Goal: Information Seeking & Learning: Compare options

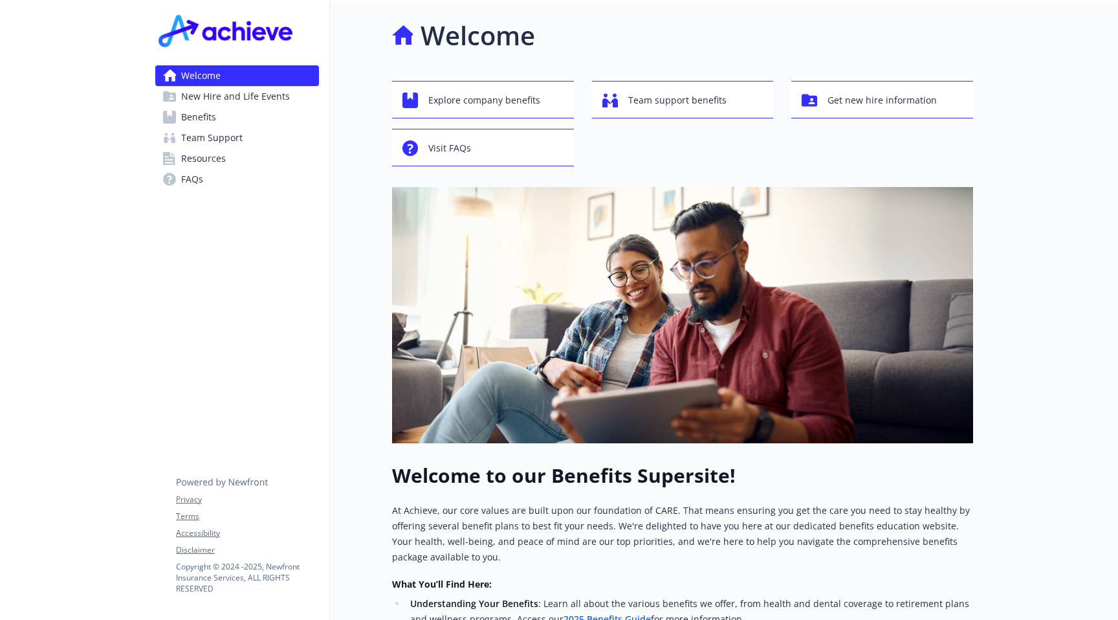
click at [200, 123] on span "Benefits" at bounding box center [198, 117] width 35 height 21
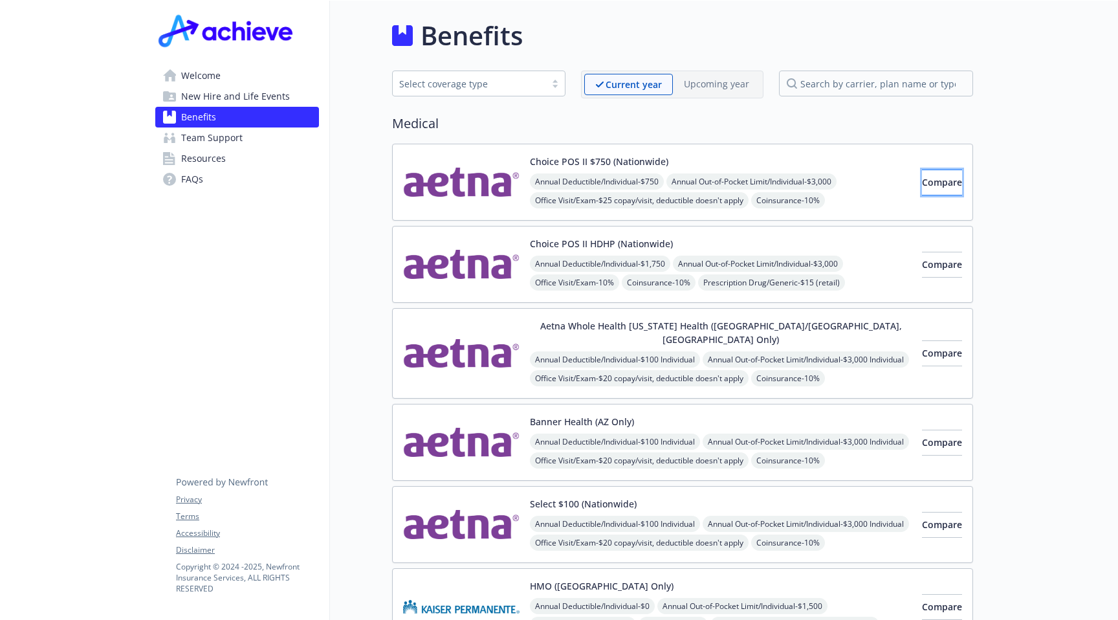
click at [922, 176] on span "Compare" at bounding box center [942, 182] width 40 height 12
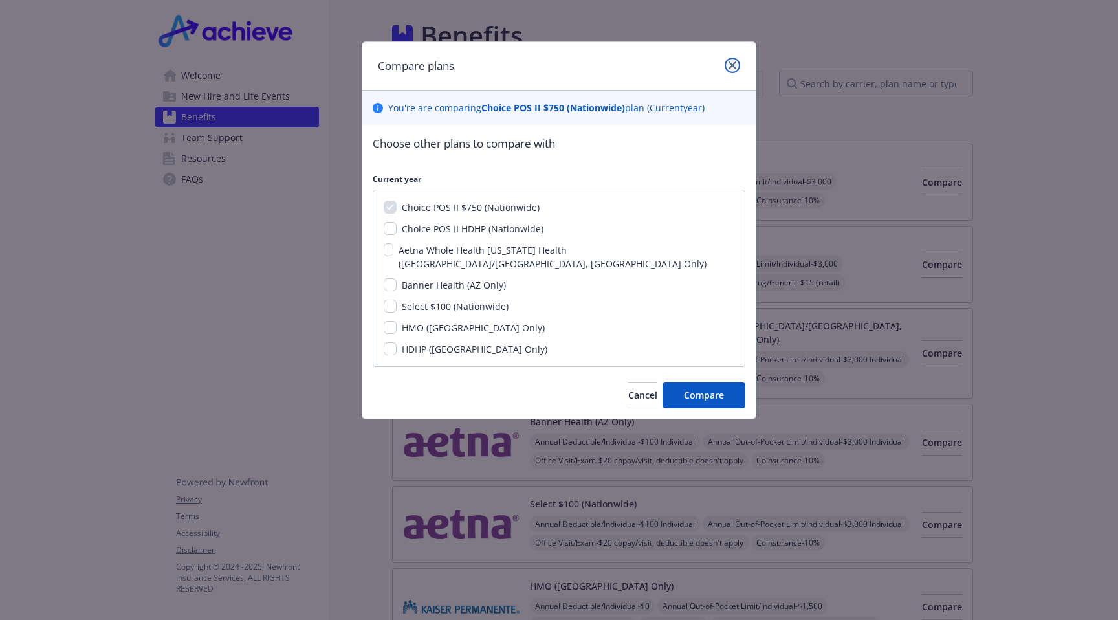
click at [735, 68] on icon "close" at bounding box center [733, 65] width 8 height 8
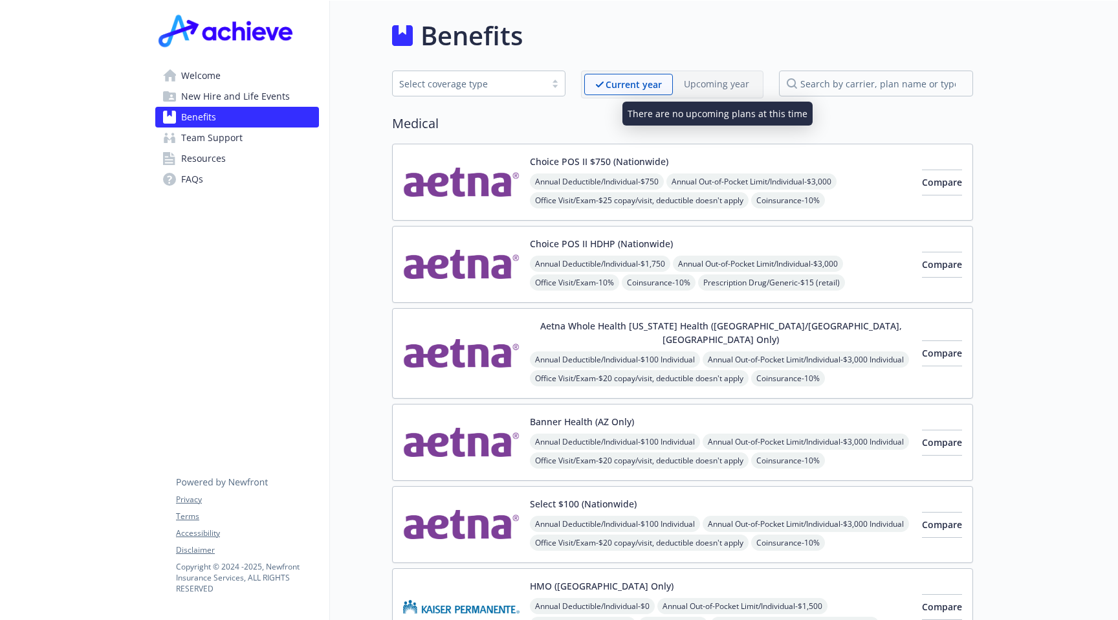
click at [709, 87] on p "Upcoming year" at bounding box center [716, 84] width 65 height 14
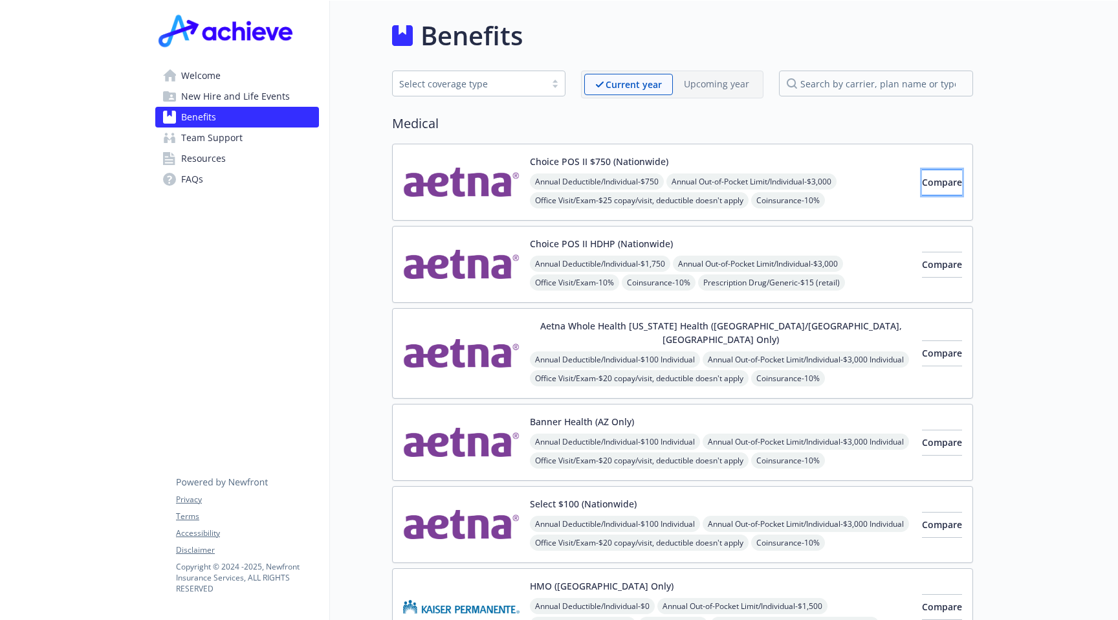
click at [922, 193] on button "Compare" at bounding box center [942, 183] width 40 height 26
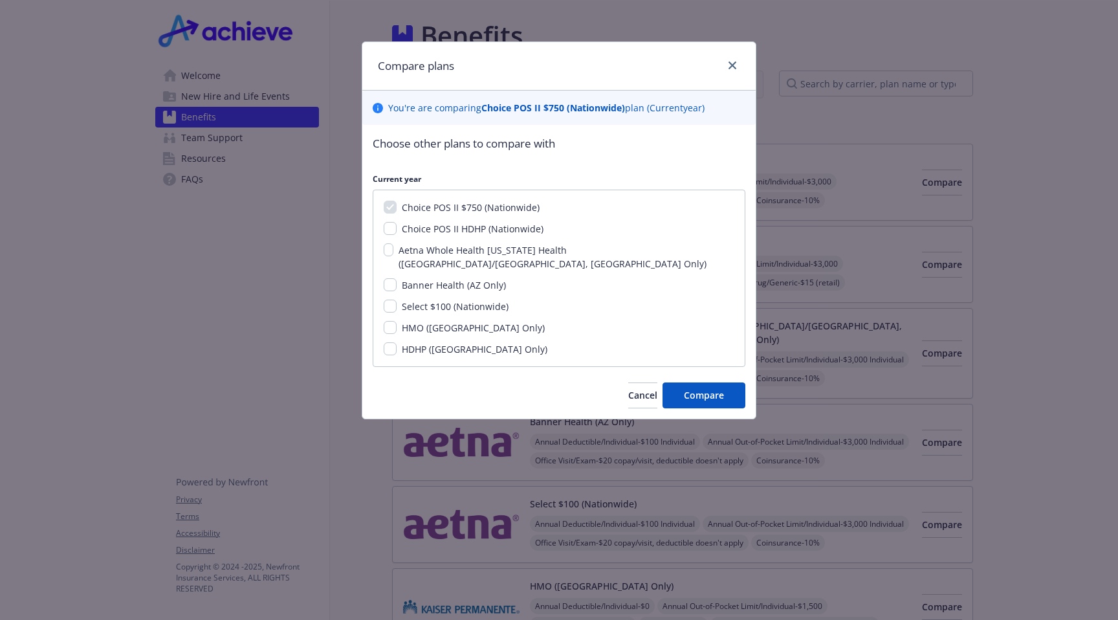
click at [456, 230] on span "Choice POS II HDHP (Nationwide)" at bounding box center [473, 229] width 142 height 12
click at [397, 230] on input "Choice POS II HDHP (Nationwide)" at bounding box center [390, 228] width 13 height 13
checkbox input "true"
click at [390, 300] on input "Select $100 (Nationwide)" at bounding box center [390, 306] width 13 height 13
checkbox input "true"
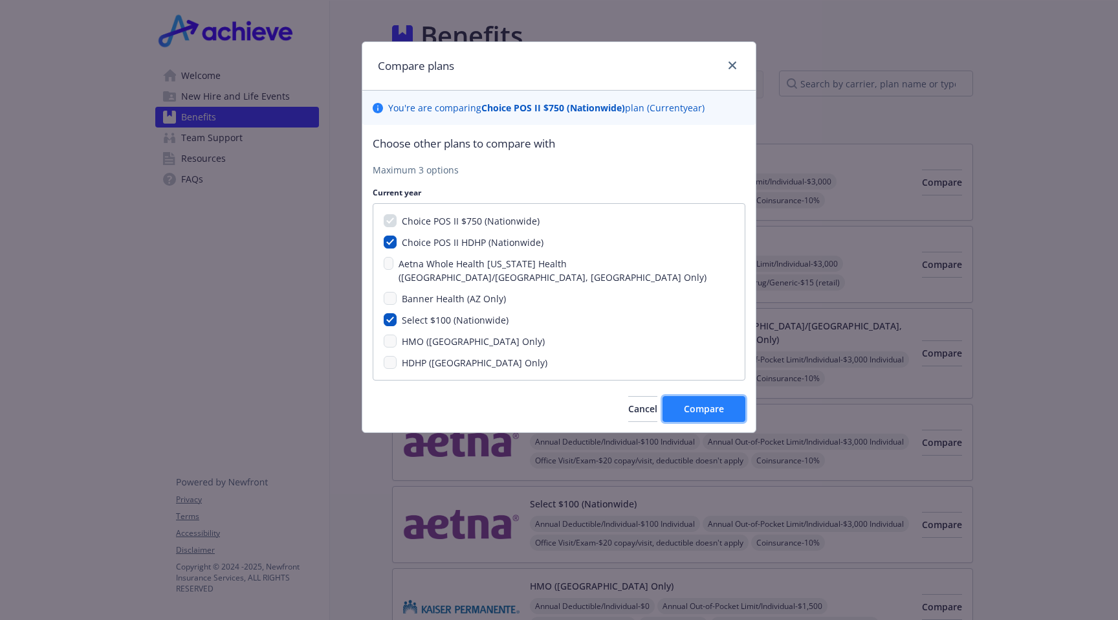
click at [715, 402] on span "Compare" at bounding box center [704, 408] width 40 height 12
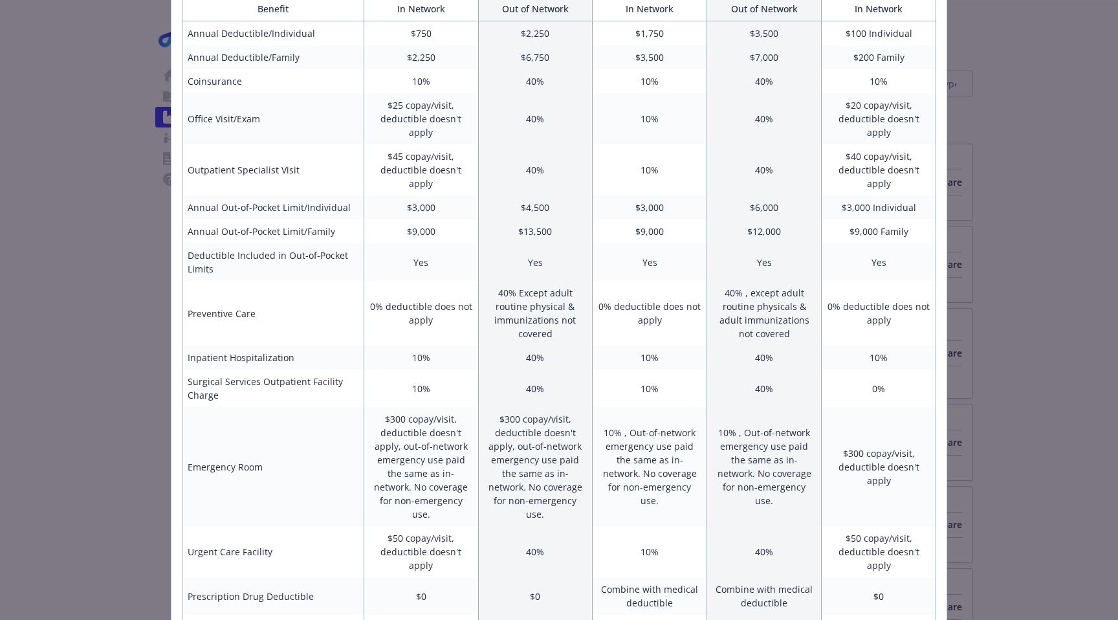
scroll to position [250, 0]
